Goal: Task Accomplishment & Management: Complete application form

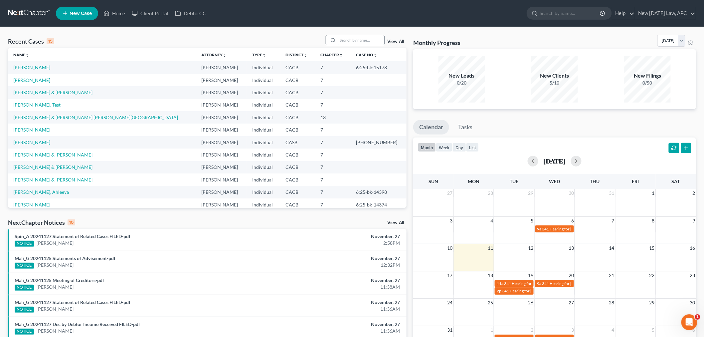
click at [361, 38] on input "search" at bounding box center [361, 40] width 47 height 10
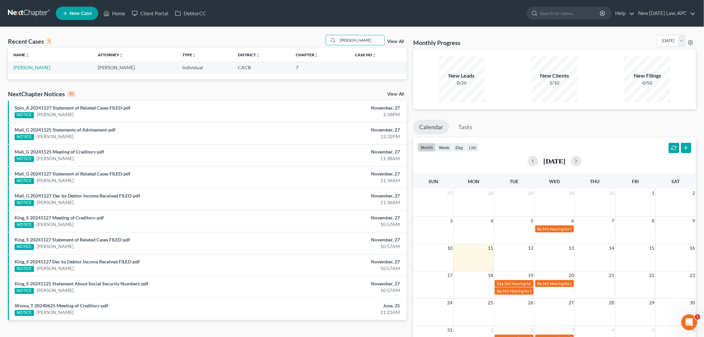
type input "[PERSON_NAME]"
click at [40, 72] on td "[PERSON_NAME]" at bounding box center [50, 67] width 85 height 12
click at [40, 68] on link "[PERSON_NAME]" at bounding box center [31, 68] width 37 height 6
select select "4"
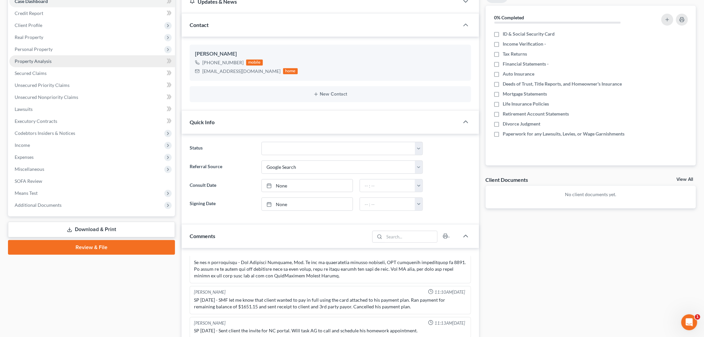
scroll to position [37, 0]
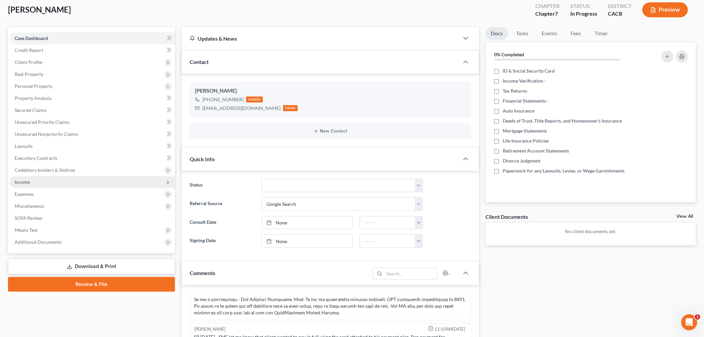
click at [48, 181] on span "Income" at bounding box center [92, 182] width 166 height 12
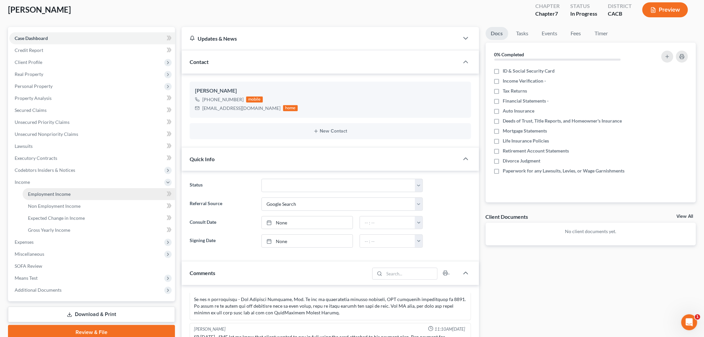
click at [48, 194] on span "Employment Income" at bounding box center [49, 194] width 43 height 6
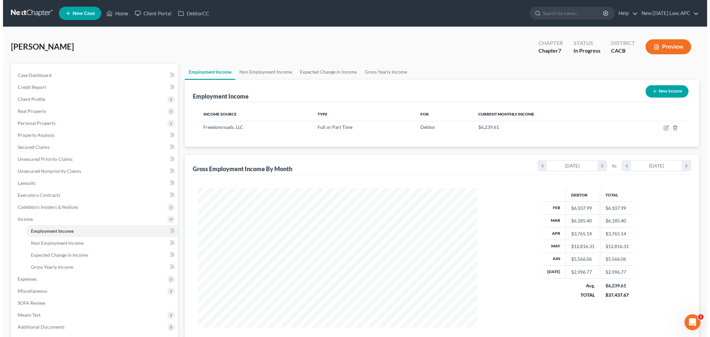
scroll to position [139, 292]
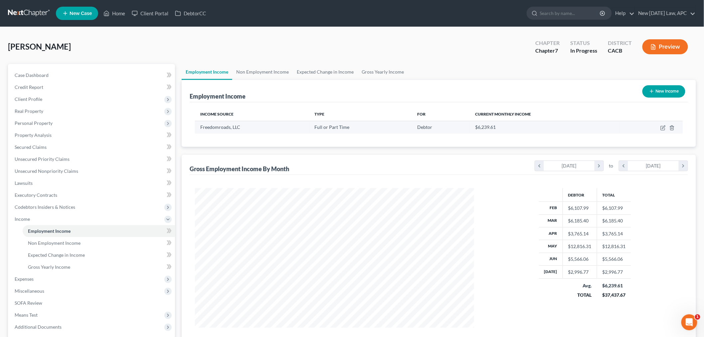
click at [659, 127] on td at bounding box center [651, 127] width 63 height 13
click at [661, 126] on icon "button" at bounding box center [663, 127] width 5 height 5
select select "0"
select select "14"
select select "2"
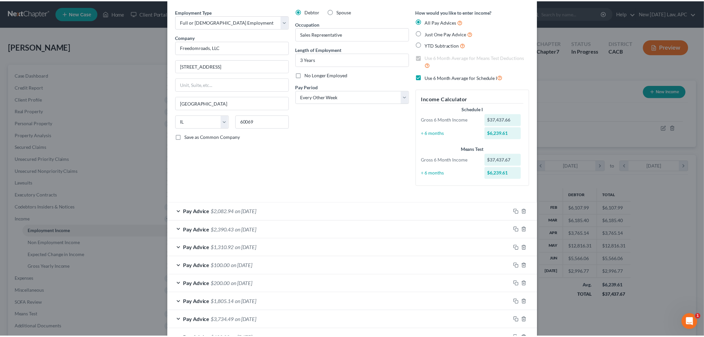
scroll to position [0, 0]
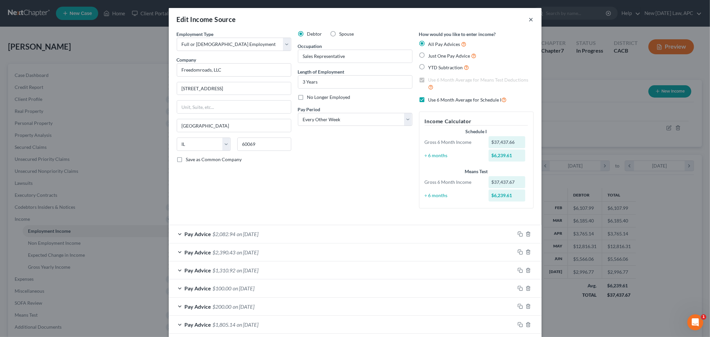
click at [529, 21] on button "×" at bounding box center [531, 19] width 5 height 8
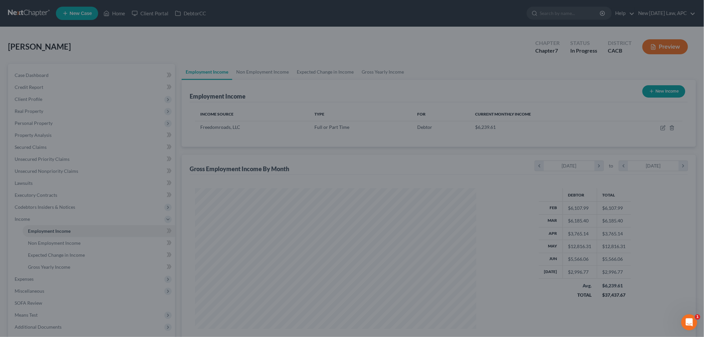
scroll to position [332613, 332460]
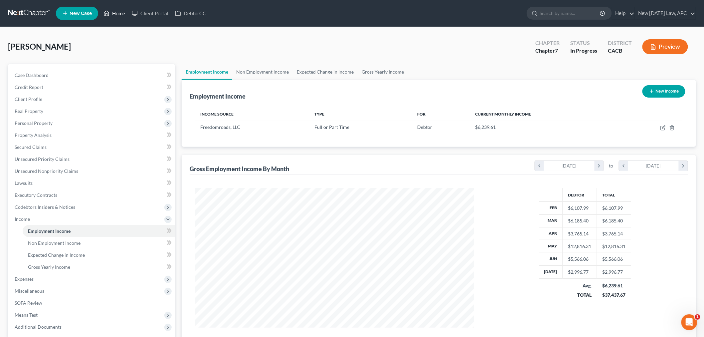
click at [116, 15] on link "Home" at bounding box center [114, 13] width 28 height 12
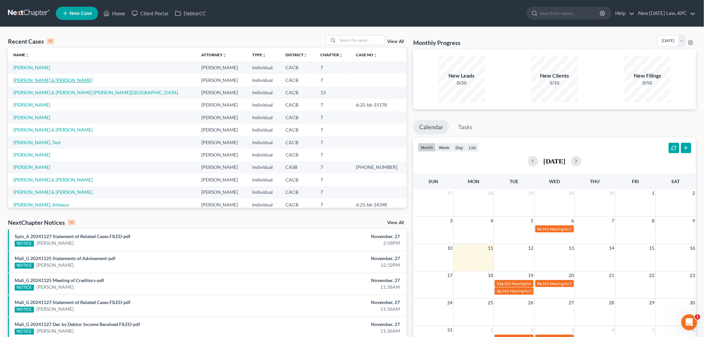
click at [57, 77] on link "[PERSON_NAME] & [PERSON_NAME]" at bounding box center [52, 80] width 79 height 6
select select "6"
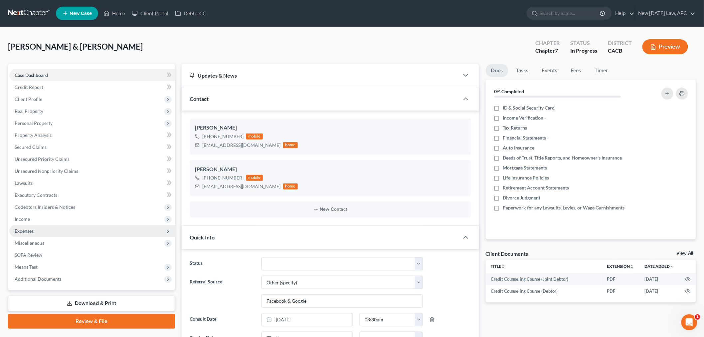
scroll to position [254, 0]
click at [42, 244] on span "Miscellaneous" at bounding box center [30, 243] width 30 height 6
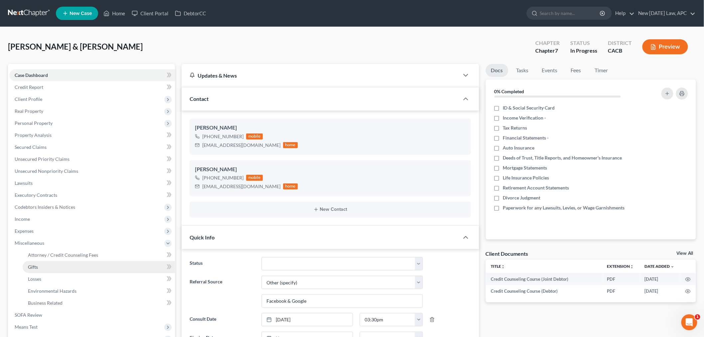
click at [48, 265] on link "Gifts" at bounding box center [99, 267] width 152 height 12
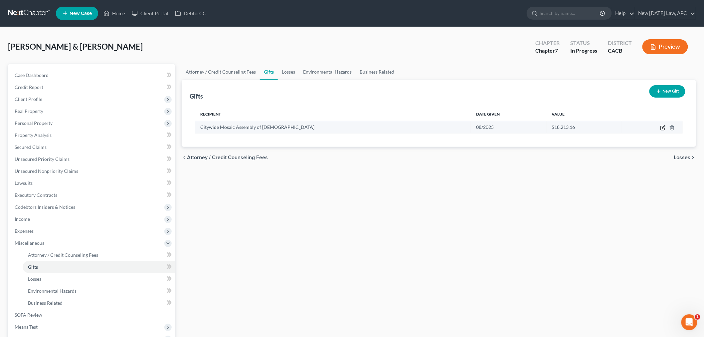
click at [663, 128] on icon "button" at bounding box center [663, 126] width 3 height 3
select select "4"
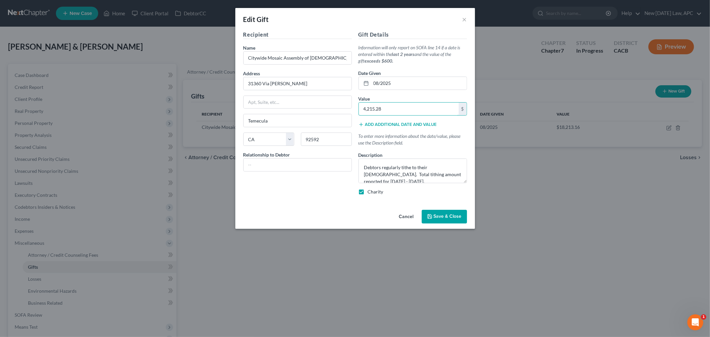
type input "4,215.28"
click at [437, 214] on span "Save & Close" at bounding box center [448, 217] width 28 height 6
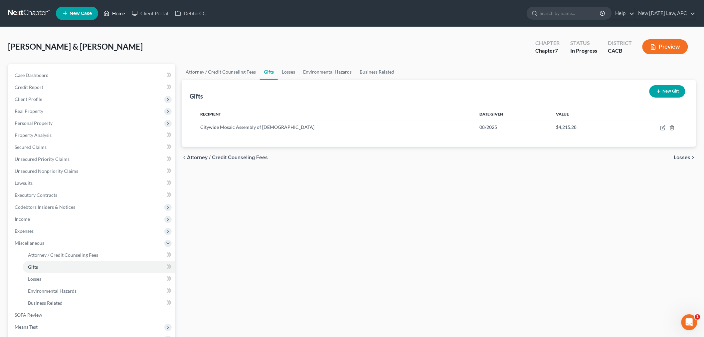
click at [118, 16] on link "Home" at bounding box center [114, 13] width 28 height 12
